Goal: Navigation & Orientation: Find specific page/section

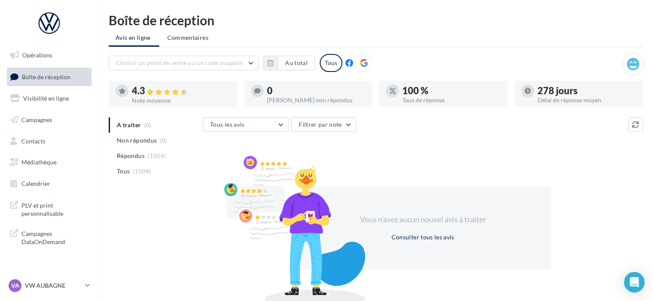
click at [69, 78] on span "Boîte de réception" at bounding box center [46, 76] width 49 height 7
click at [56, 286] on p "VW AUBAGNE" at bounding box center [53, 285] width 57 height 9
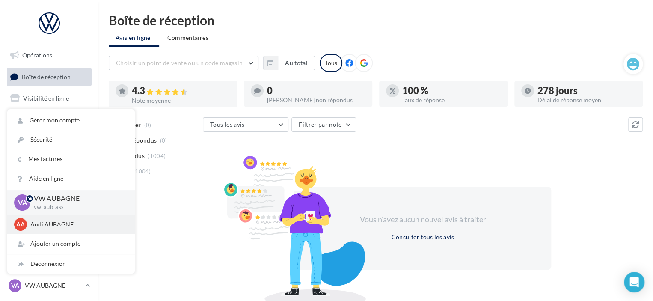
click at [46, 227] on p "Audi AUBAGNE" at bounding box center [77, 224] width 94 height 9
